Goal: Transaction & Acquisition: Purchase product/service

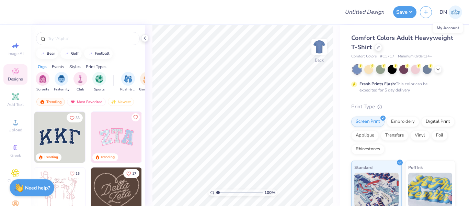
click at [454, 12] on img at bounding box center [455, 11] width 13 height 13
click at [380, 45] on icon at bounding box center [378, 46] width 3 height 3
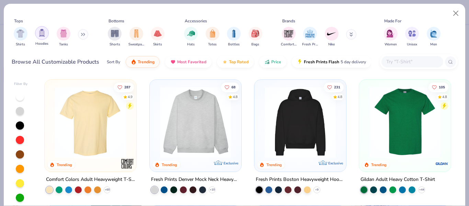
click at [42, 33] on img "filter for Hoodies" at bounding box center [42, 33] width 8 height 8
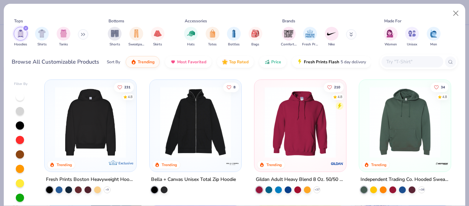
click at [75, 131] on img at bounding box center [91, 122] width 78 height 71
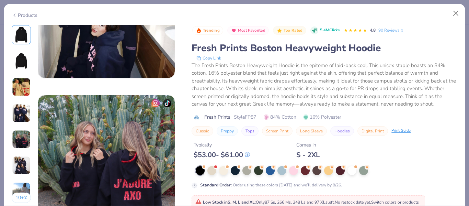
scroll to position [558, 0]
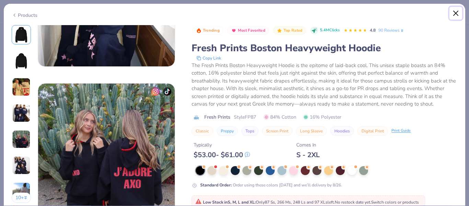
click at [454, 15] on button "Close" at bounding box center [456, 13] width 13 height 13
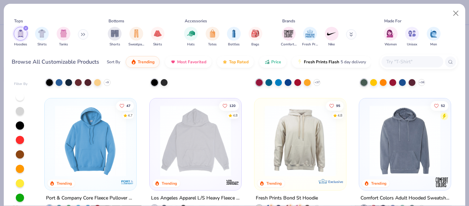
scroll to position [108, 0]
click at [186, 138] on img at bounding box center [196, 140] width 78 height 71
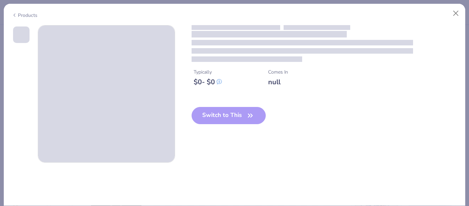
click at [226, 117] on div "Switch to This" at bounding box center [229, 121] width 75 height 28
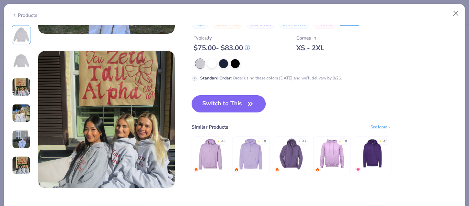
scroll to position [729, 0]
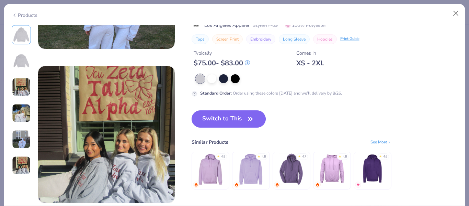
click at [236, 117] on button "Switch to This" at bounding box center [229, 118] width 75 height 17
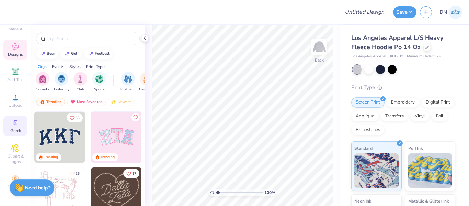
scroll to position [30, 0]
click at [11, 175] on icon at bounding box center [15, 179] width 8 height 8
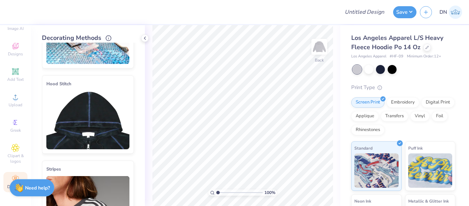
scroll to position [58, 0]
click at [89, 113] on img at bounding box center [87, 120] width 83 height 58
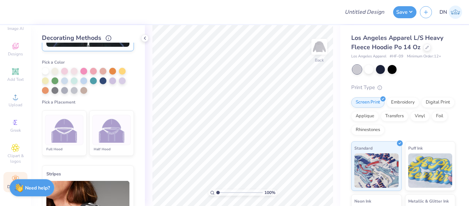
scroll to position [161, 0]
click at [76, 129] on div at bounding box center [64, 129] width 38 height 30
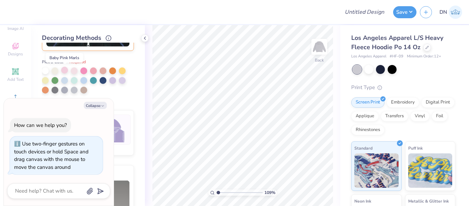
click at [63, 72] on div at bounding box center [64, 70] width 7 height 7
type input "1.09331879009025"
type textarea "x"
type input "1.09331879009025"
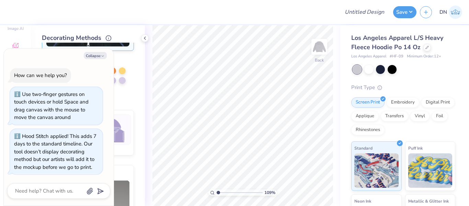
click at [135, 68] on div "Cover Stitch Pick a Color Pick a Placement Neckline, hood, shoulders, arms, bot…" at bounding box center [93, 124] width 103 height 163
click at [134, 69] on div "Cover Stitch Pick a Color Pick a Placement Neckline, hood, shoulders, arms, bot…" at bounding box center [93, 124] width 103 height 163
click at [88, 58] on button "Collapse" at bounding box center [95, 55] width 23 height 7
type textarea "x"
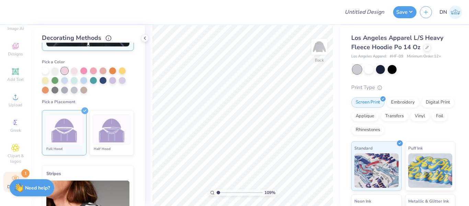
click at [69, 135] on img at bounding box center [65, 130] width 26 height 26
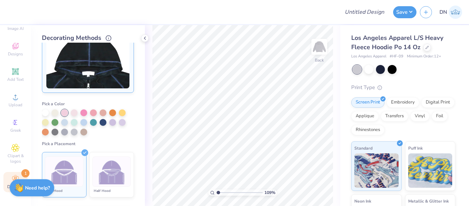
scroll to position [95, 0]
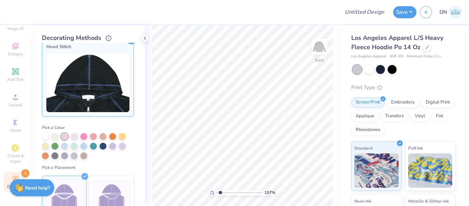
click at [13, 166] on div "Image AI Designs Add Text Upload Greek Clipart & logos Decorate 1" at bounding box center [15, 103] width 24 height 178
click at [145, 37] on icon at bounding box center [144, 37] width 5 height 5
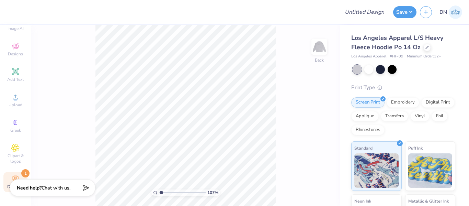
scroll to position [0, 0]
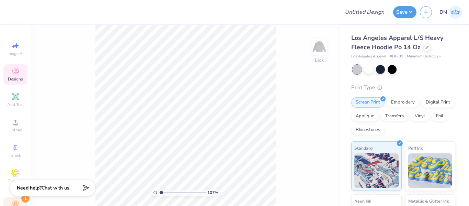
click at [13, 74] on icon at bounding box center [15, 72] width 5 height 4
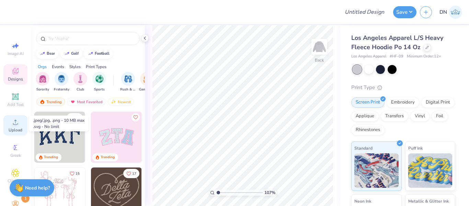
scroll to position [30, 0]
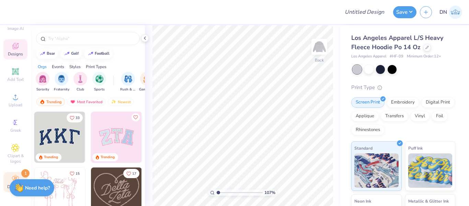
click at [12, 176] on icon at bounding box center [15, 178] width 7 height 5
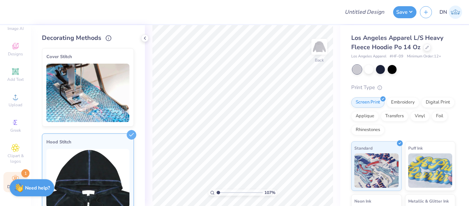
click at [110, 156] on img at bounding box center [87, 178] width 83 height 58
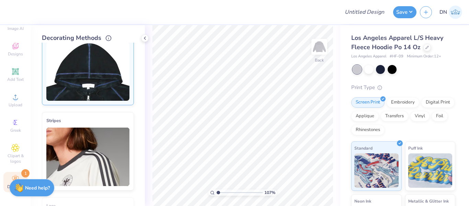
scroll to position [107, 0]
click at [80, 86] on img at bounding box center [87, 71] width 83 height 58
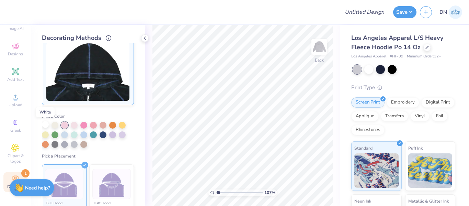
click at [46, 125] on div at bounding box center [45, 124] width 7 height 7
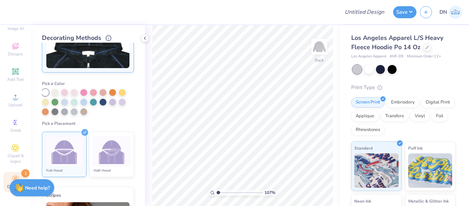
click at [71, 150] on img at bounding box center [65, 152] width 26 height 26
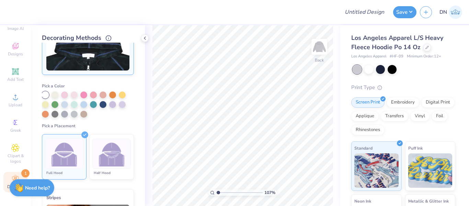
scroll to position [0, 0]
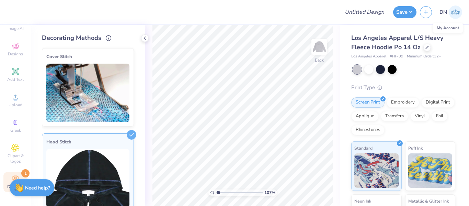
click at [448, 12] on link "DN" at bounding box center [451, 11] width 23 height 13
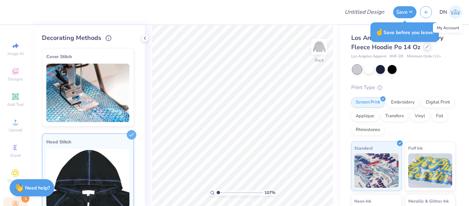
click at [425, 48] on div at bounding box center [428, 47] width 8 height 8
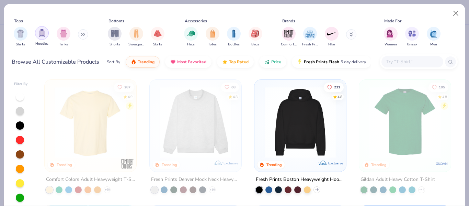
click at [45, 34] on img "filter for Hoodies" at bounding box center [42, 33] width 8 height 8
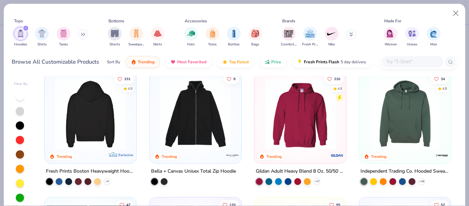
scroll to position [8, 0]
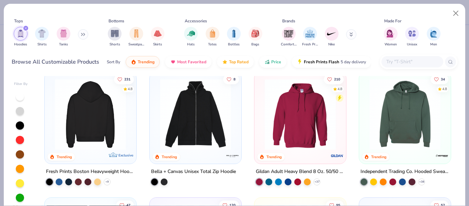
click at [83, 132] on img at bounding box center [91, 114] width 78 height 71
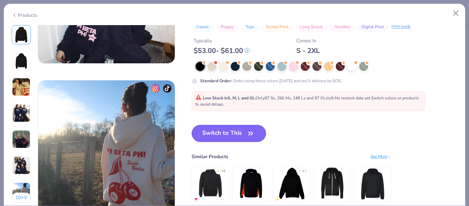
scroll to position [869, 0]
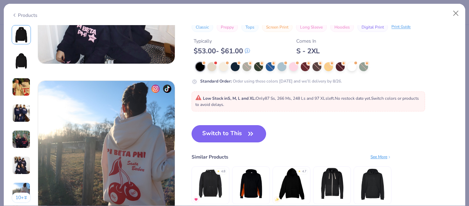
click at [225, 131] on button "Switch to This" at bounding box center [229, 133] width 75 height 17
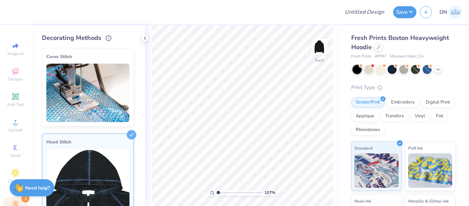
scroll to position [30, 0]
click at [11, 175] on icon at bounding box center [15, 179] width 8 height 8
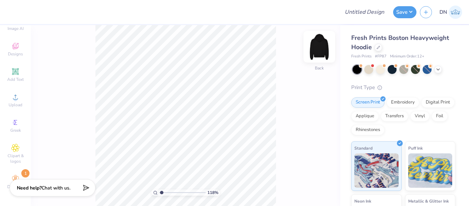
click at [317, 48] on img at bounding box center [319, 46] width 27 height 27
click at [15, 175] on icon at bounding box center [15, 179] width 8 height 8
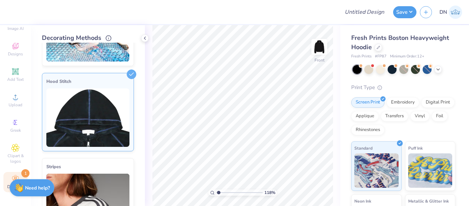
scroll to position [73, 0]
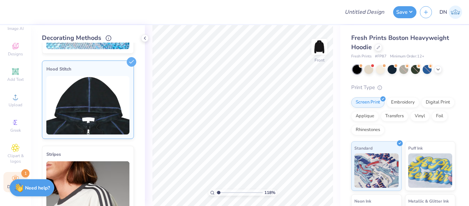
click at [109, 104] on img at bounding box center [87, 105] width 83 height 58
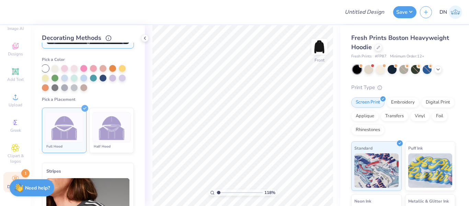
scroll to position [163, 0]
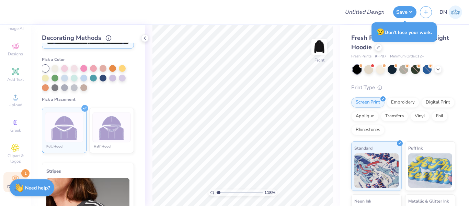
type input "1.17942512234358"
